Goal: Find contact information: Find contact information

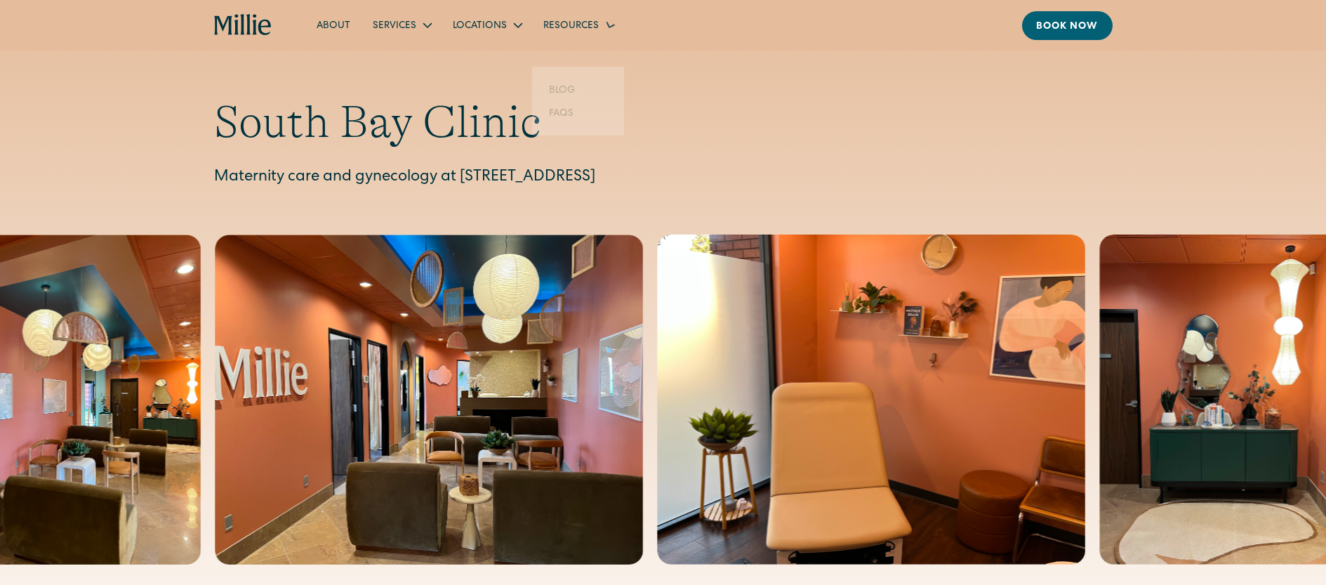
click at [474, 12] on nav "About Services Maternity Gynecology Classes & Other Support Locations [GEOGRAPH…" at bounding box center [708, 25] width 806 height 29
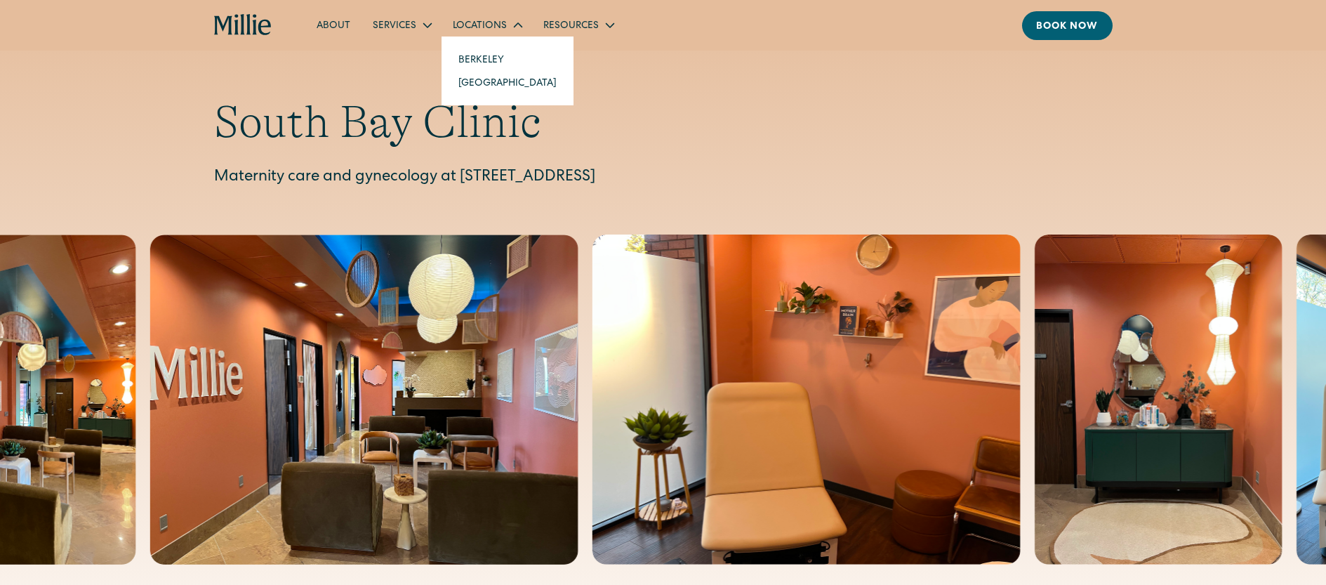
click at [483, 79] on link "[GEOGRAPHIC_DATA]" at bounding box center [507, 82] width 121 height 23
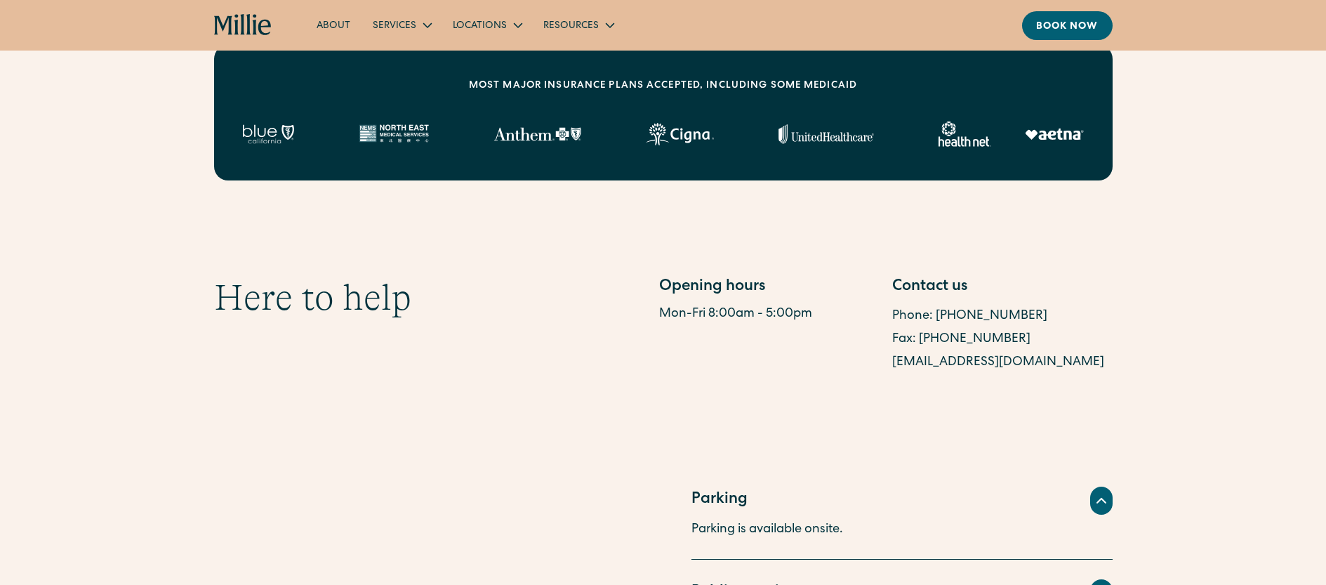
scroll to position [573, 0]
click at [1056, 328] on div "Fax: [PHONE_NUMBER]" at bounding box center [1002, 338] width 220 height 23
click at [1006, 310] on link "Phone: [PHONE_NUMBER]" at bounding box center [969, 315] width 155 height 13
drag, startPoint x: 1074, startPoint y: 320, endPoint x: 940, endPoint y: 319, distance: 133.4
click at [940, 319] on div "Phone: [PHONE_NUMBER]" at bounding box center [1002, 315] width 220 height 23
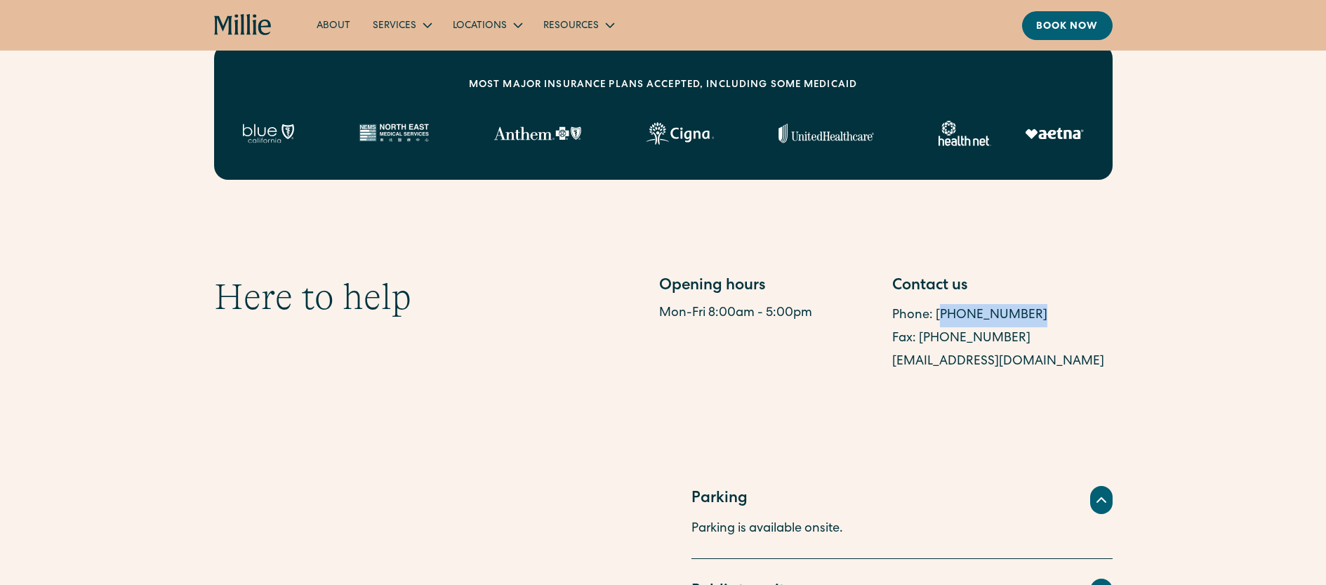
copy link "408) 762-5855"
drag, startPoint x: 1039, startPoint y: 345, endPoint x: 922, endPoint y: 342, distance: 117.2
click at [922, 342] on div "Fax: [PHONE_NUMBER]" at bounding box center [1002, 338] width 220 height 23
copy link "408) 337-2107"
